Goal: Task Accomplishment & Management: Complete application form

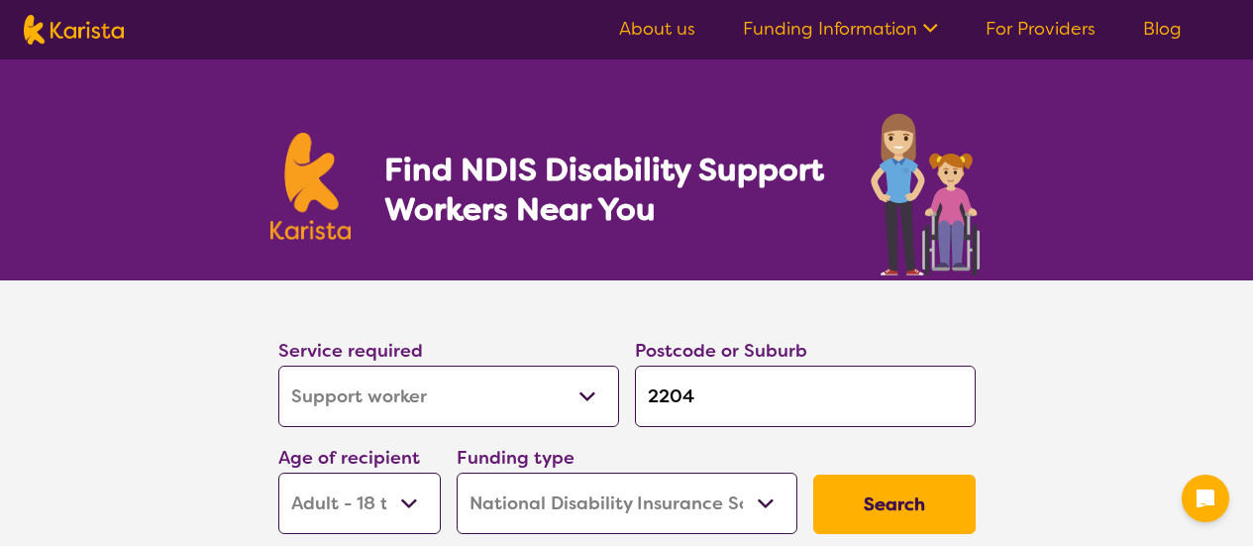
select select "Support worker"
select select "AD"
select select "NDIS"
select select "Support worker"
select select "AD"
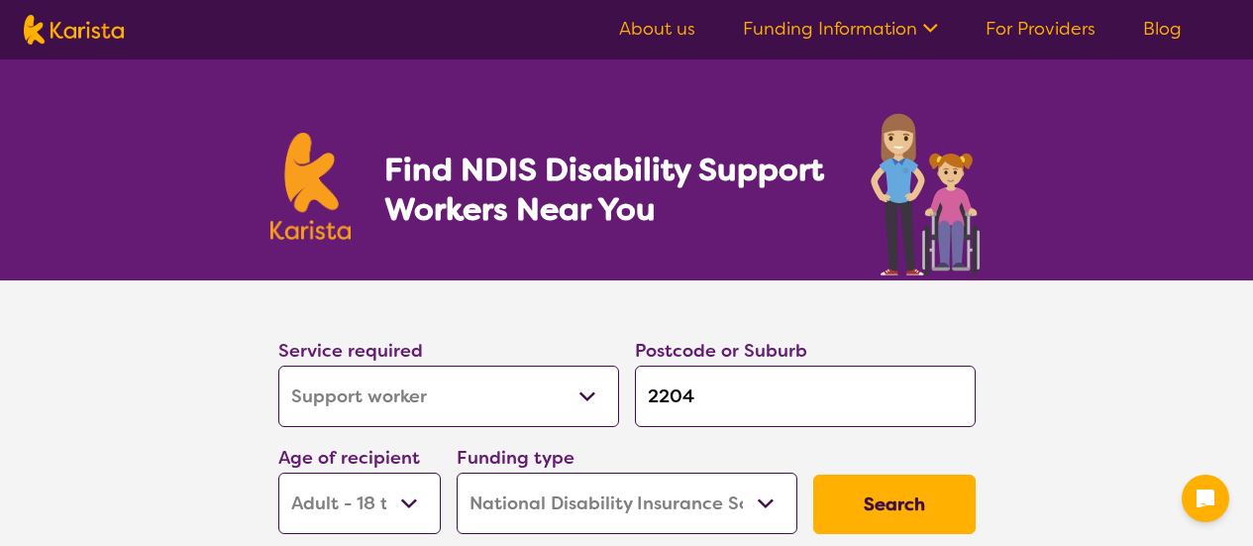
select select "NDIS"
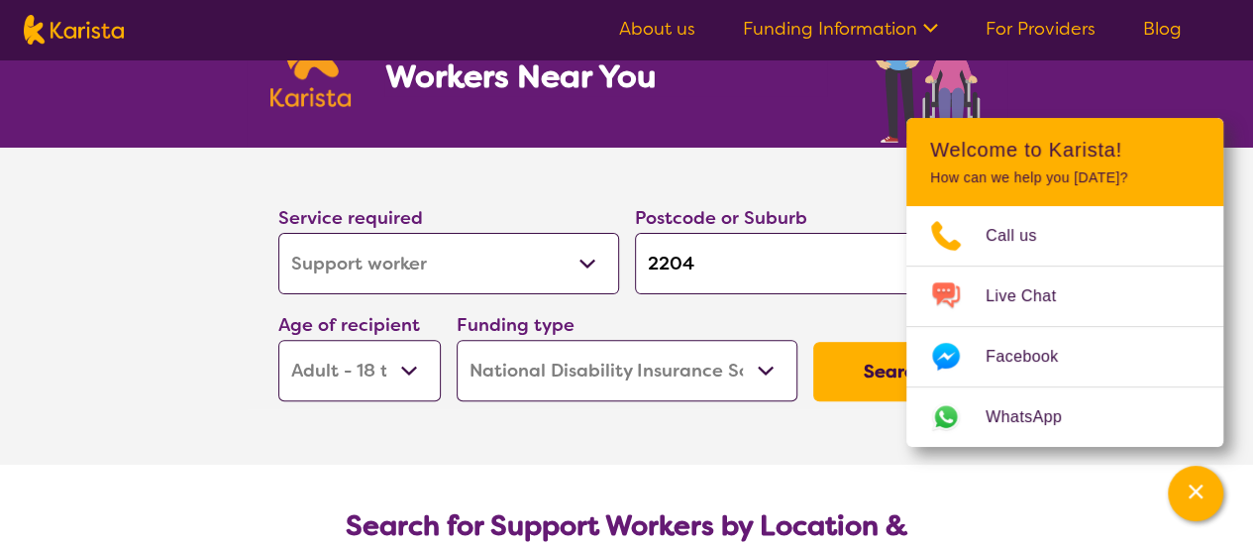
scroll to position [135, 0]
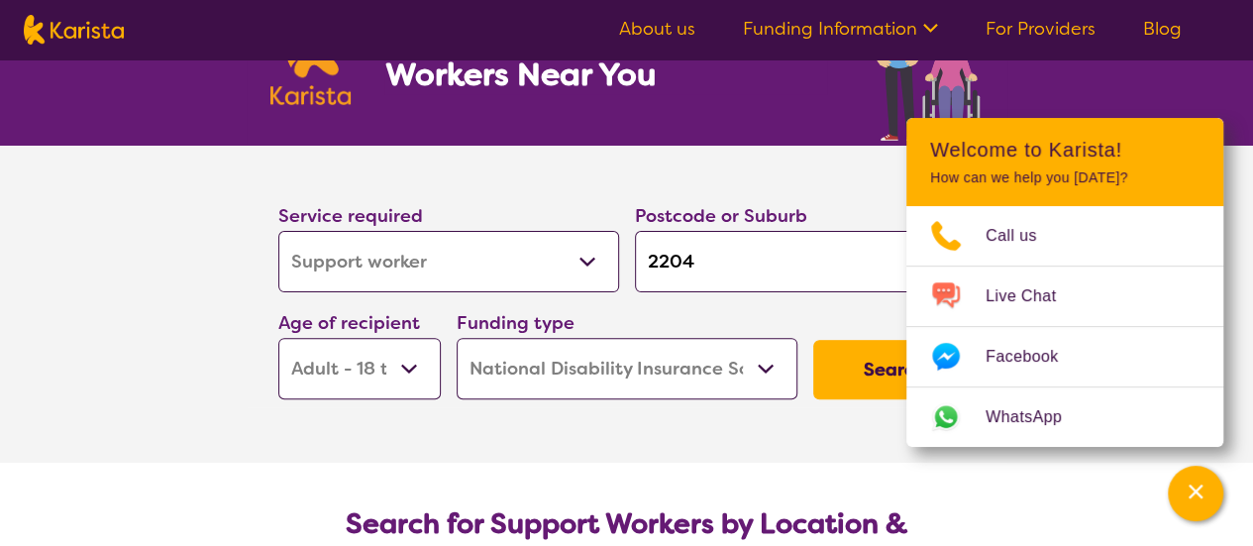
click at [708, 274] on input "2204" at bounding box center [805, 261] width 341 height 61
type input "2"
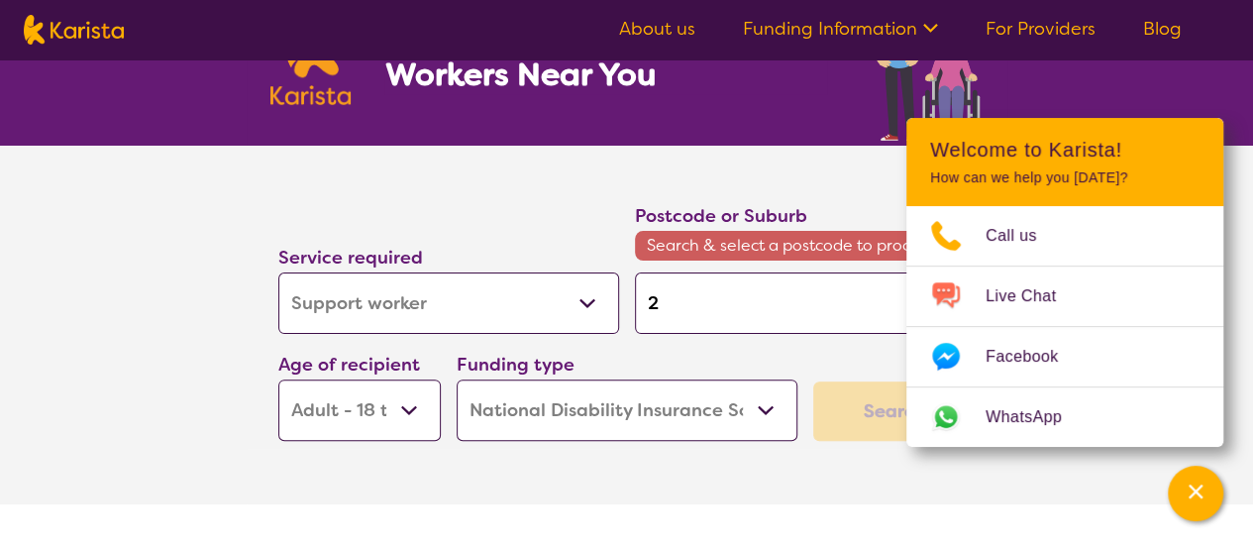
type input "20"
type input "208"
type input "2085"
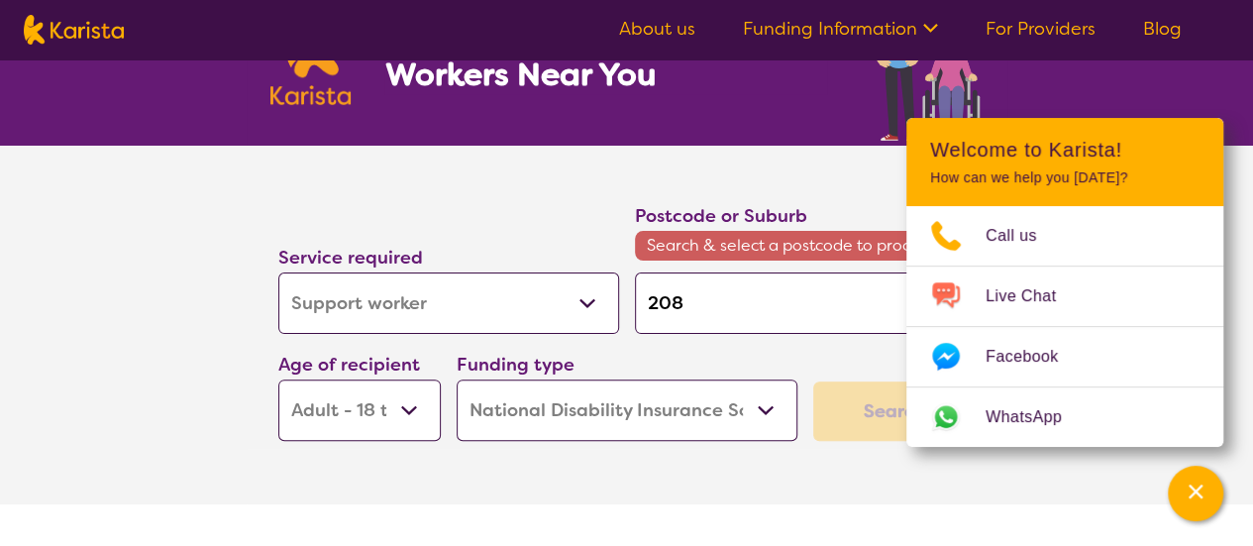
type input "2085"
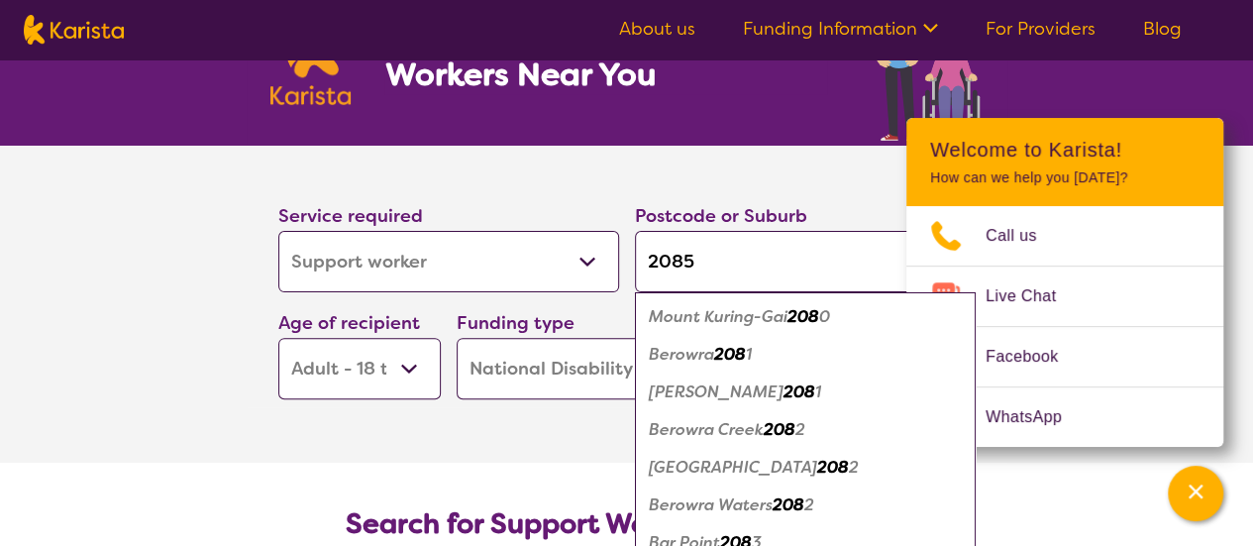
click button "Search" at bounding box center [894, 369] width 162 height 59
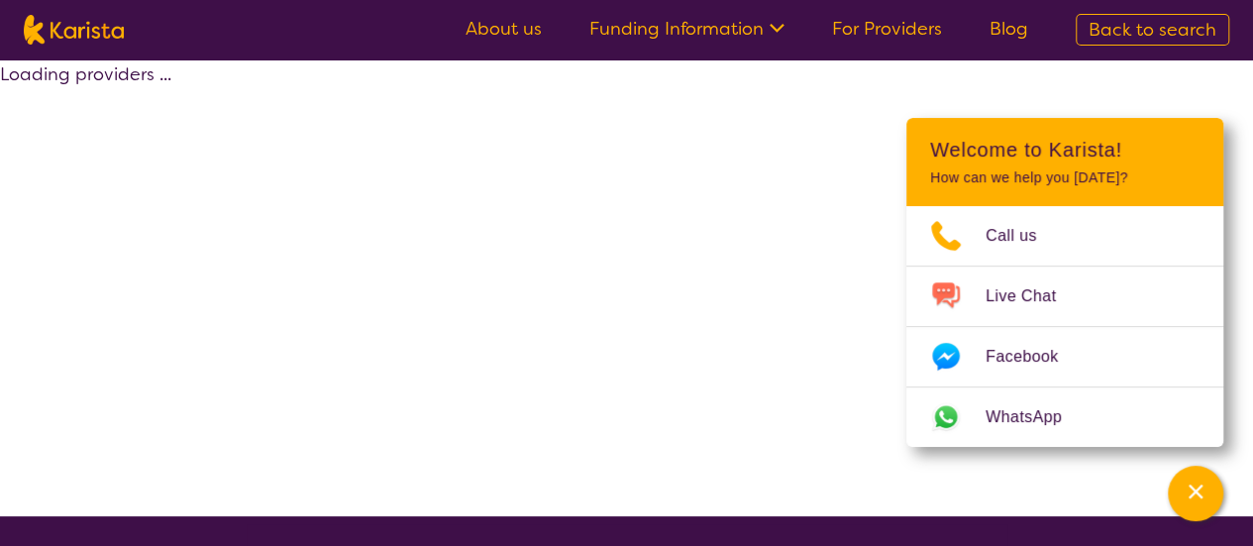
select select "by_score"
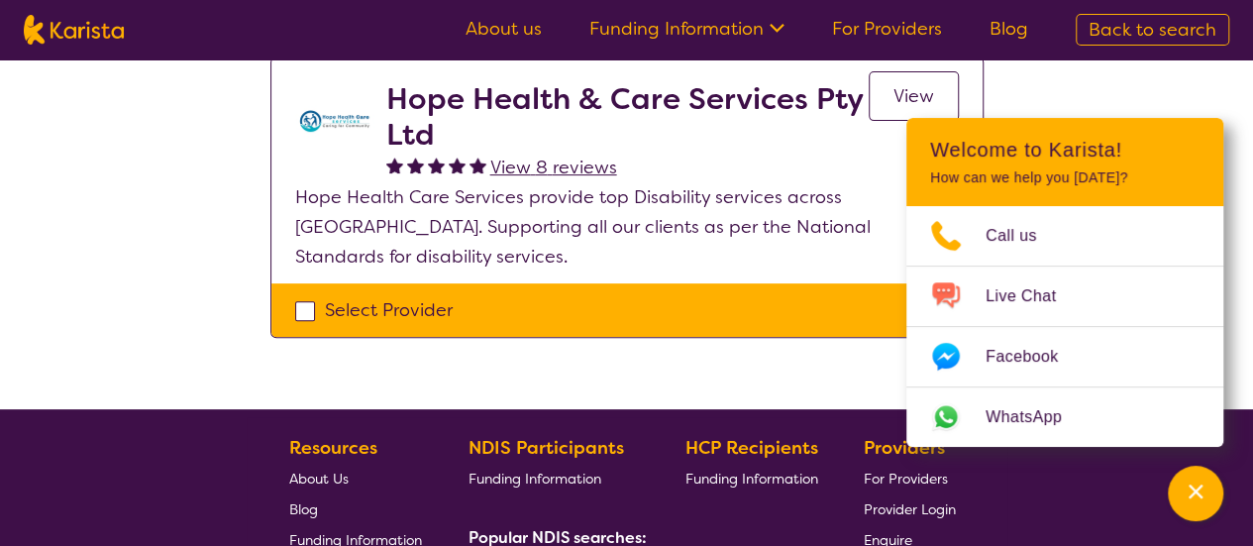
scroll to position [213, 0]
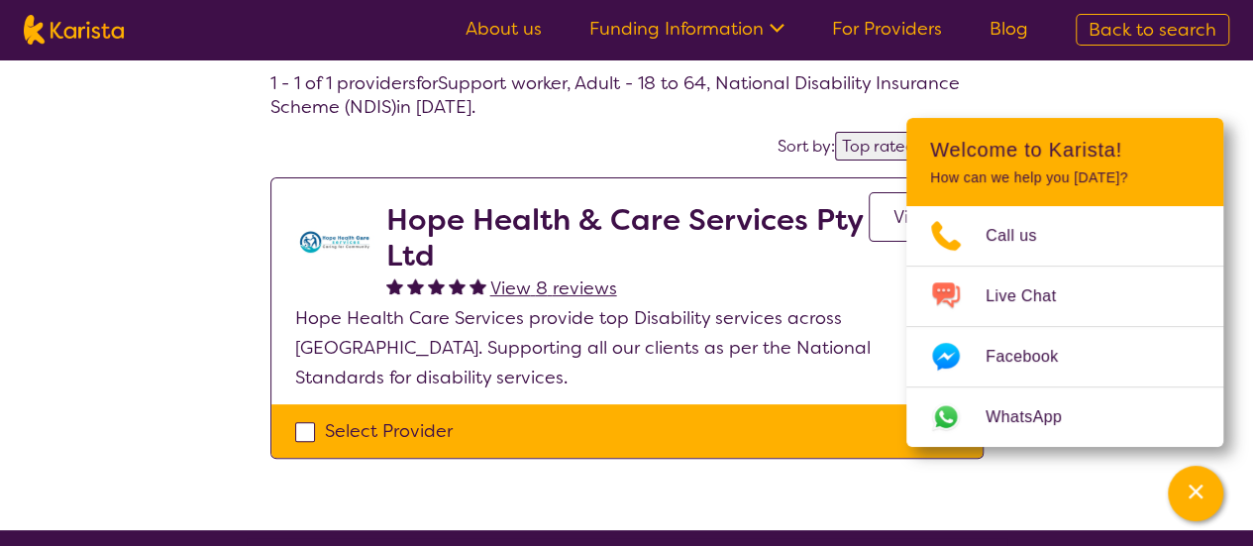
select select "Support worker"
select select "AD"
select select "NDIS"
select select "Support worker"
select select "AD"
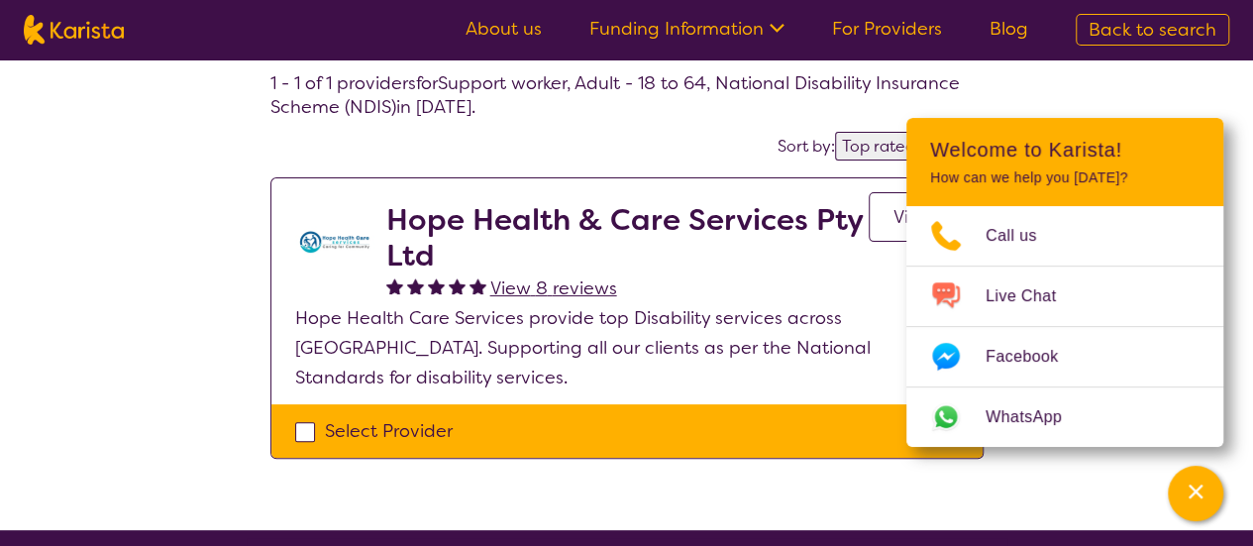
select select "NDIS"
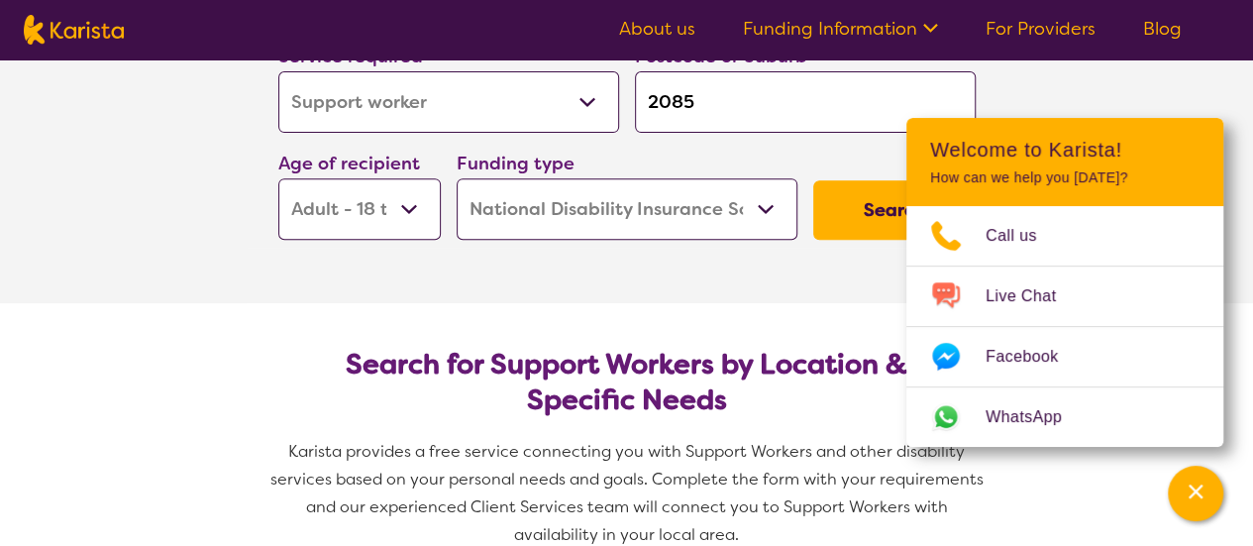
scroll to position [295, 0]
click at [392, 204] on select "Early Childhood - 0 to 9 Child - 10 to 11 Adolescent - 12 to 17 Adult - 18 to 6…" at bounding box center [359, 207] width 162 height 61
select select "AS"
click at [278, 177] on select "Early Childhood - 0 to 9 Child - 10 to 11 Adolescent - 12 to 17 Adult - 18 to 6…" at bounding box center [359, 207] width 162 height 61
select select "AS"
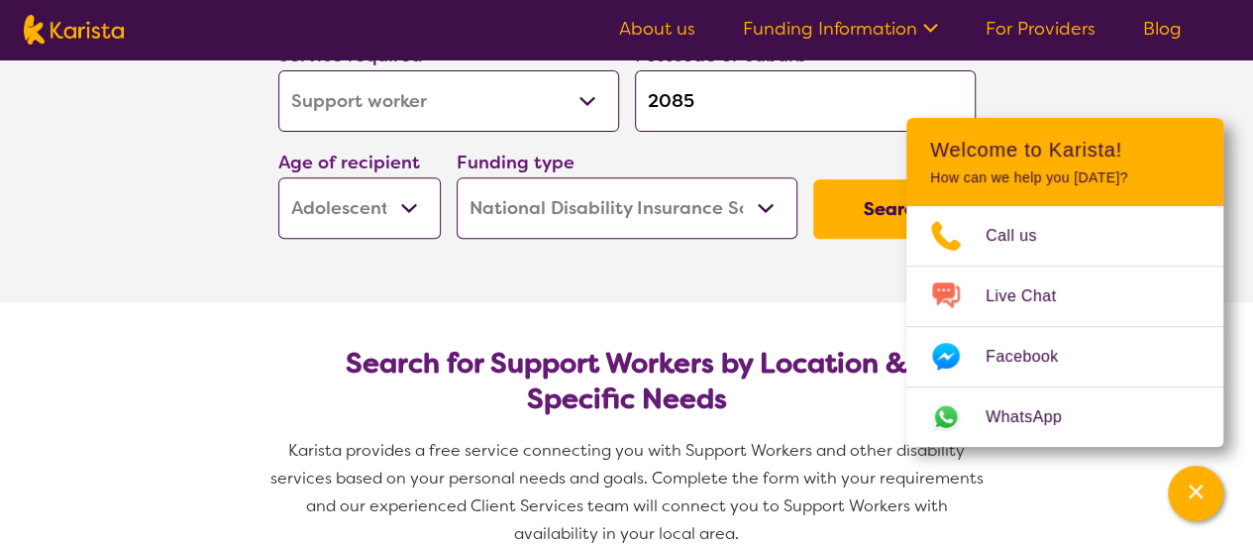
click at [852, 207] on button "Search" at bounding box center [894, 208] width 162 height 59
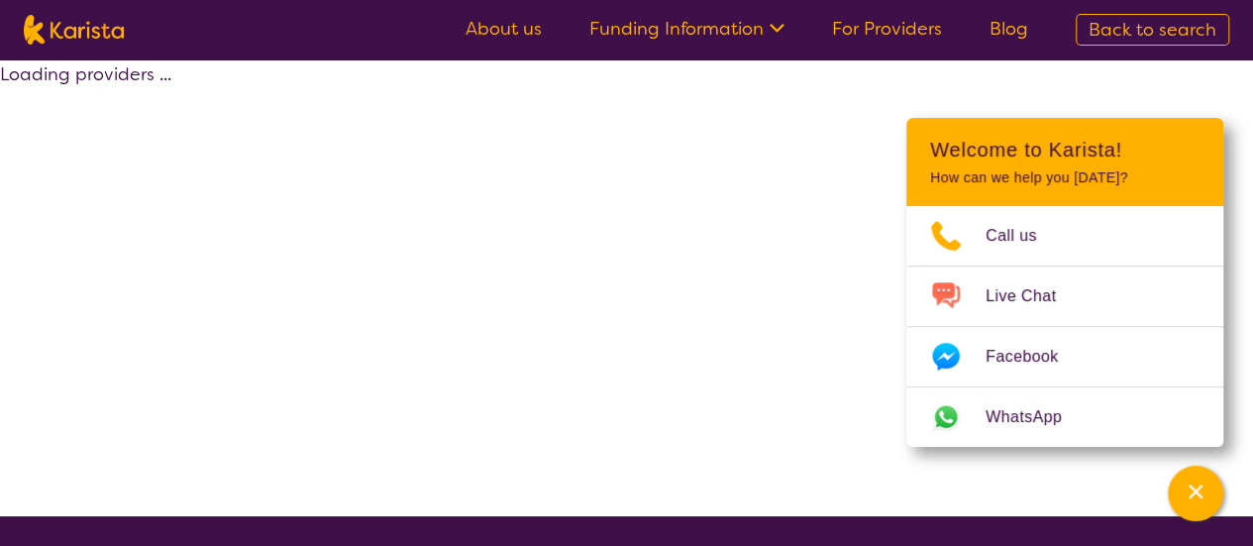
select select "by_score"
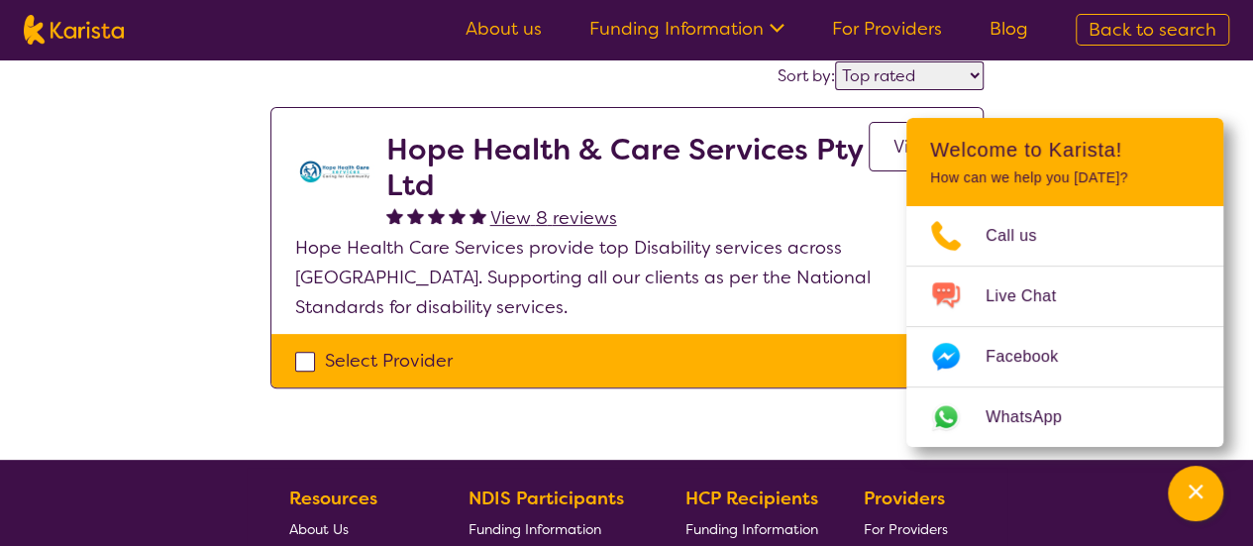
scroll to position [183, 0]
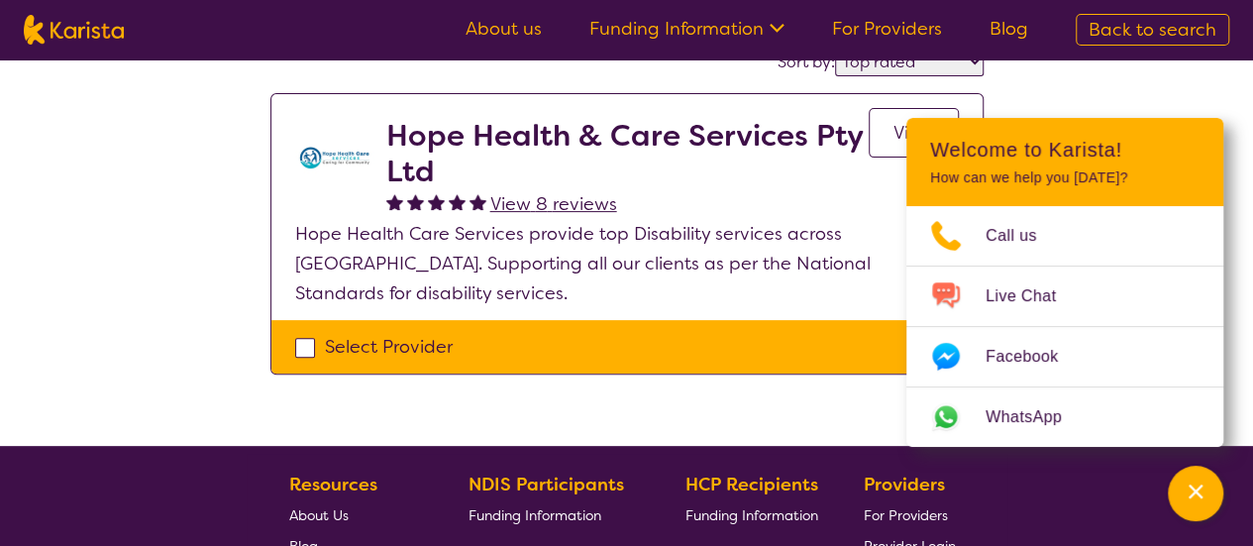
click at [398, 332] on div "Select Provider" at bounding box center [627, 347] width 664 height 30
checkbox input "true"
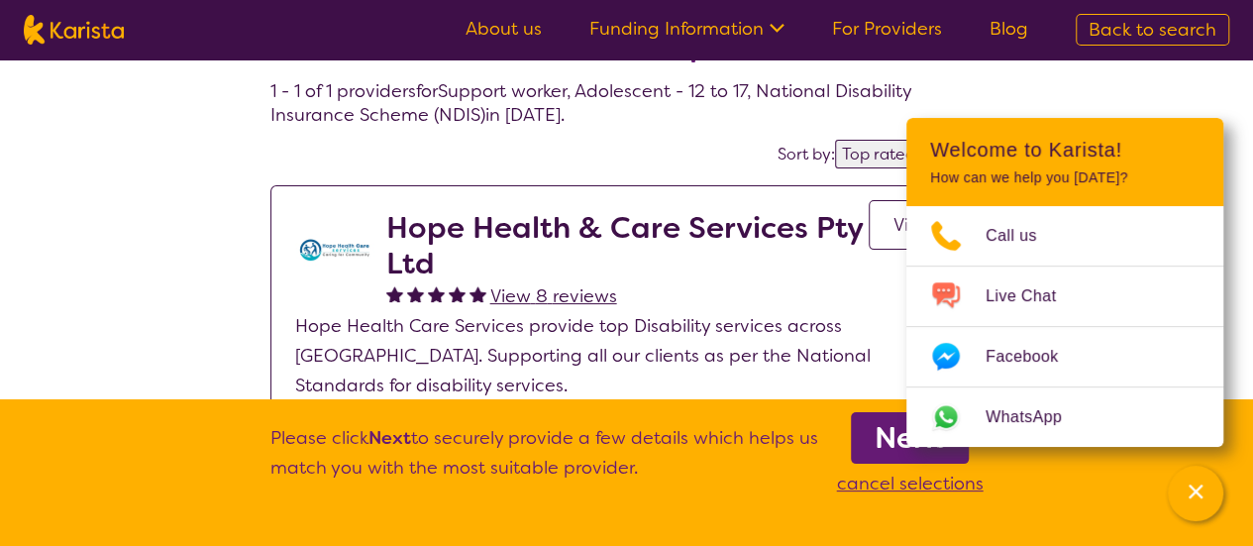
scroll to position [108, 0]
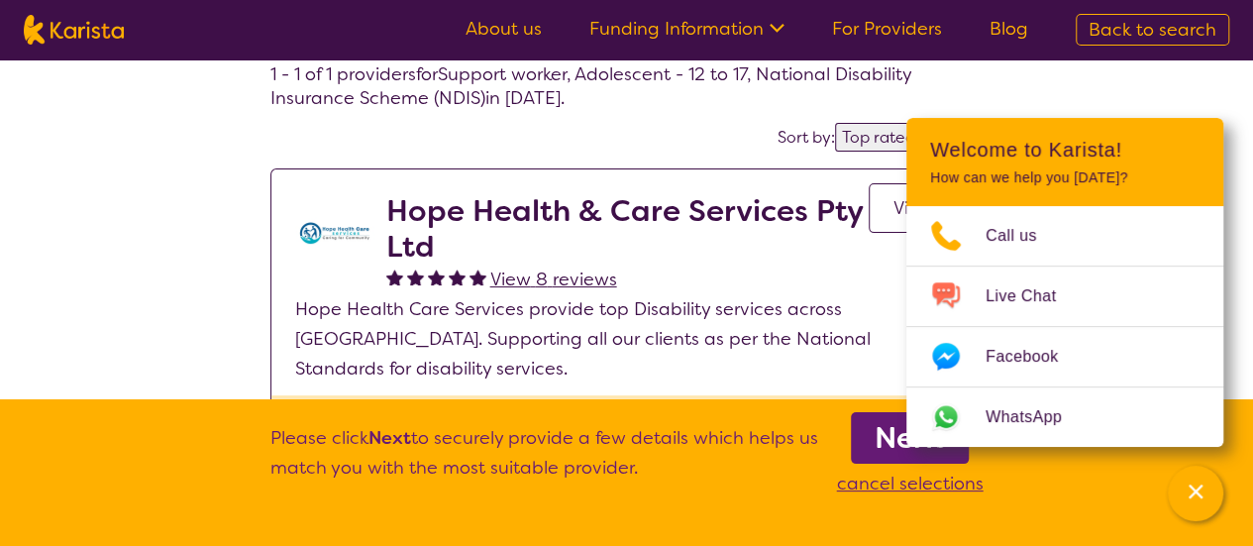
click at [862, 443] on link "Next" at bounding box center [910, 438] width 118 height 52
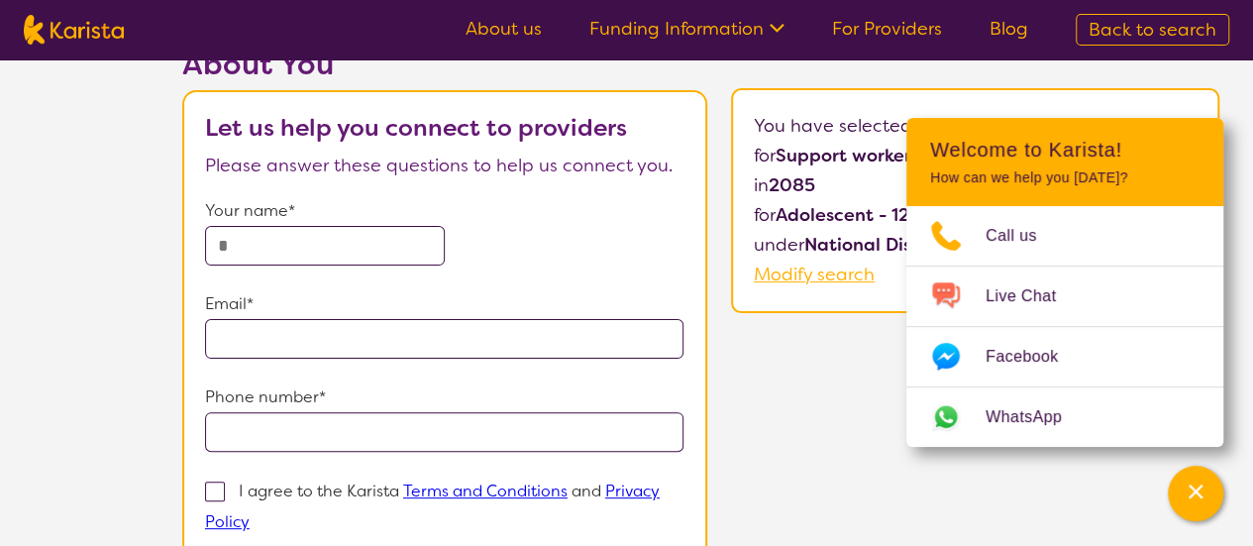
select select "by_score"
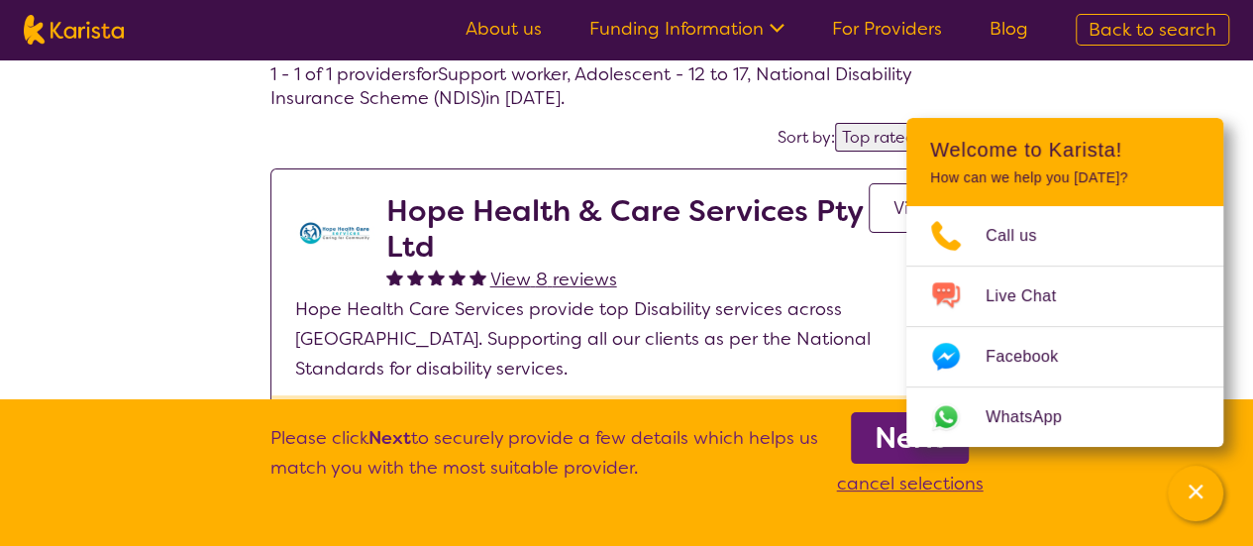
select select "Support worker"
select select "AS"
select select "NDIS"
select select "Support worker"
select select "AS"
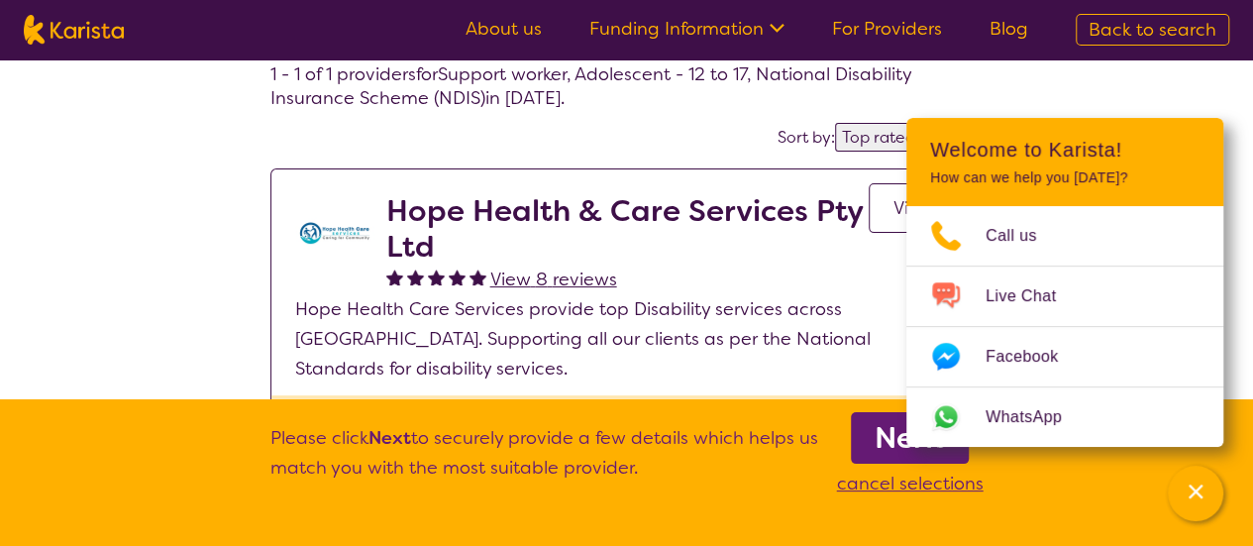
select select "NDIS"
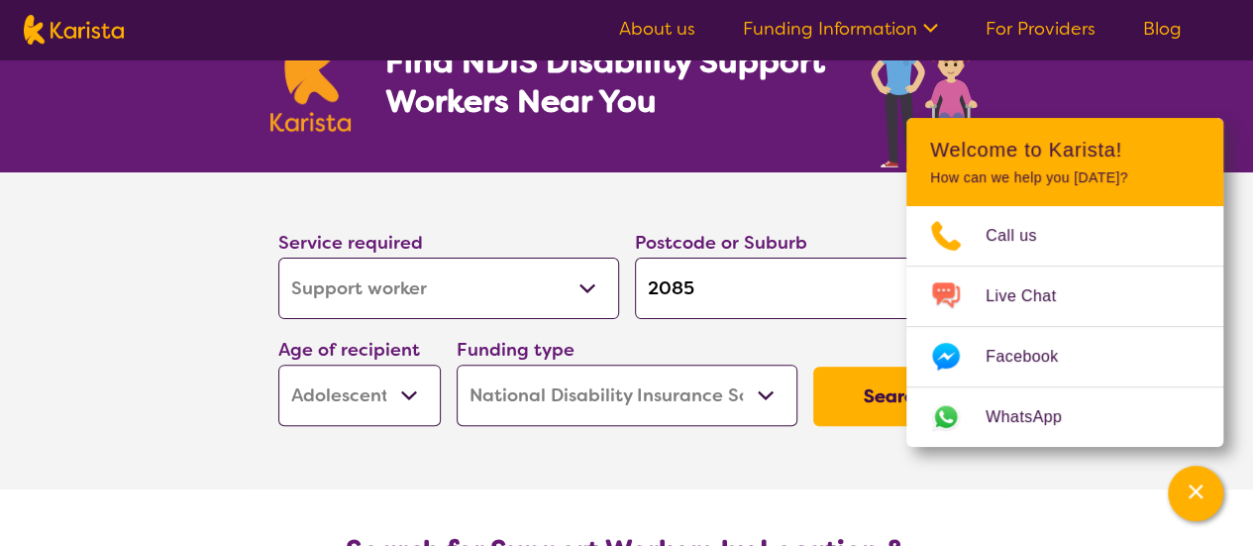
scroll to position [295, 0]
